Goal: Go to known website: Access a specific website the user already knows

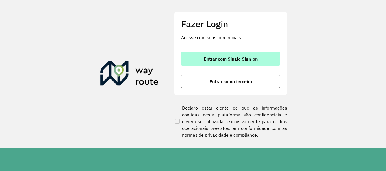
click at [227, 61] on span "Entrar com Single Sign-on" at bounding box center [231, 59] width 54 height 5
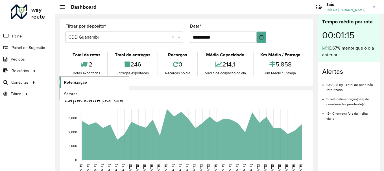
click at [78, 80] on span "Roteirização" at bounding box center [75, 83] width 23 height 6
